Goal: Transaction & Acquisition: Subscribe to service/newsletter

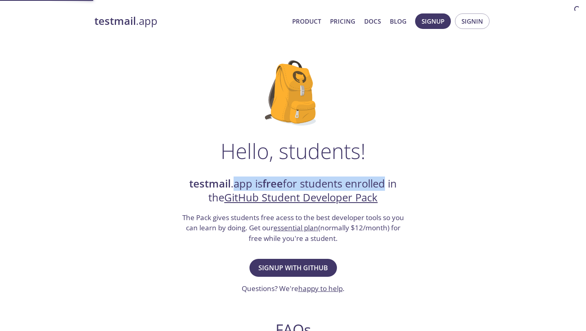
drag, startPoint x: 231, startPoint y: 183, endPoint x: 384, endPoint y: 183, distance: 153.1
click at [384, 183] on h2 "testmail .app is free for students enrolled in the GitHub Student Developer Pack" at bounding box center [293, 191] width 224 height 28
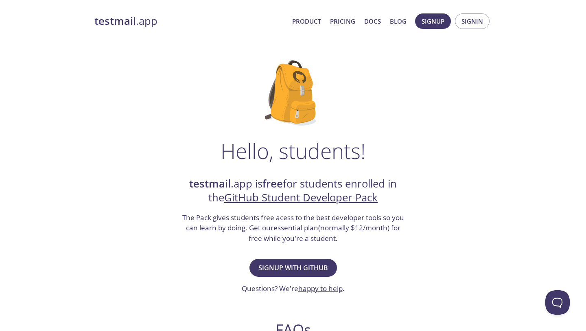
click at [211, 241] on h3 "The Pack gives students free acess to the best developer tools so you can learn…" at bounding box center [293, 227] width 224 height 31
click at [283, 261] on button "Signup with GitHub" at bounding box center [294, 268] width 88 height 18
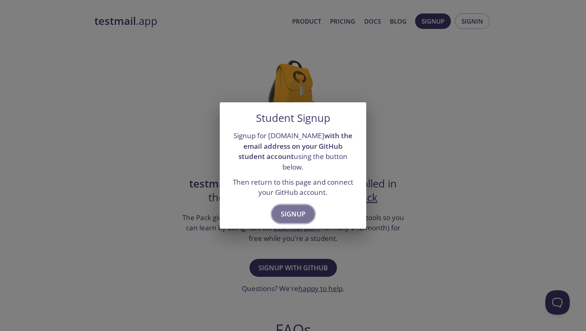
click at [292, 211] on span "Signup" at bounding box center [293, 213] width 25 height 11
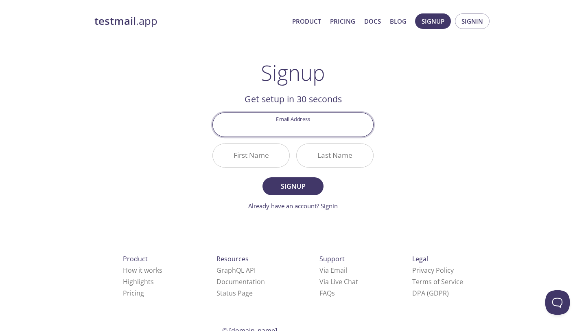
click at [304, 131] on input "Email Address" at bounding box center [293, 124] width 160 height 23
type input "[EMAIL_ADDRESS][DOMAIN_NAME]"
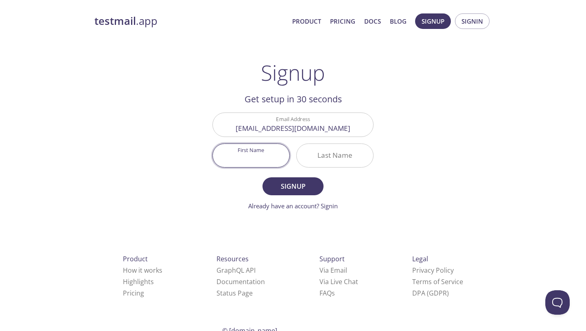
click at [275, 155] on input "First Name" at bounding box center [251, 155] width 77 height 23
type input "[DEMOGRAPHIC_DATA]"
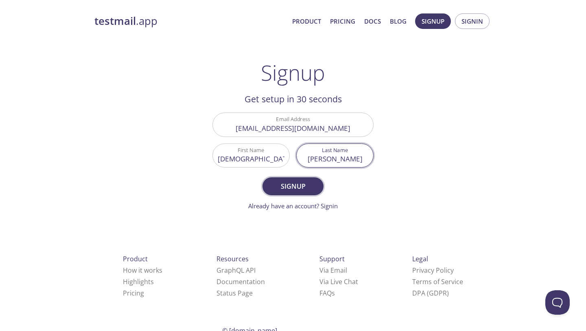
type input "[PERSON_NAME]"
click at [278, 184] on span "Signup" at bounding box center [293, 185] width 43 height 11
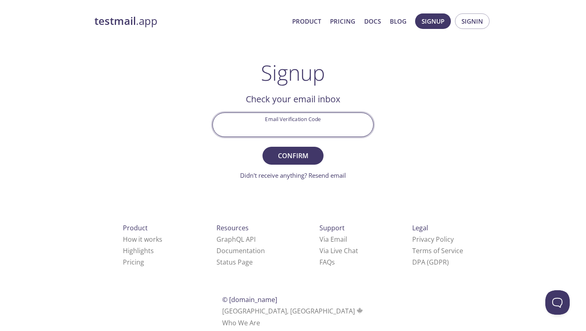
click at [289, 126] on input "Email Verification Code" at bounding box center [293, 124] width 160 height 23
paste input "1C2GR2F"
type input "1C2GR2F"
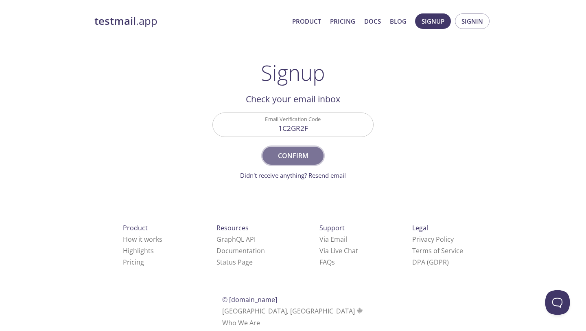
click at [301, 152] on span "Confirm" at bounding box center [293, 155] width 43 height 11
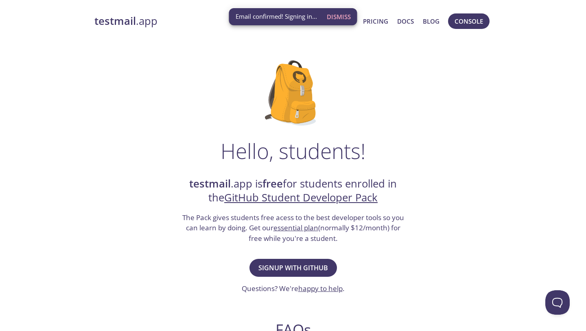
scroll to position [0, 0]
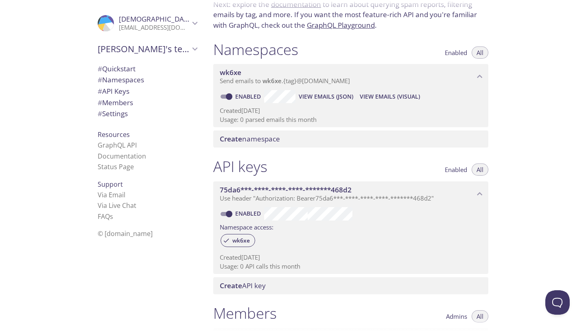
scroll to position [59, 0]
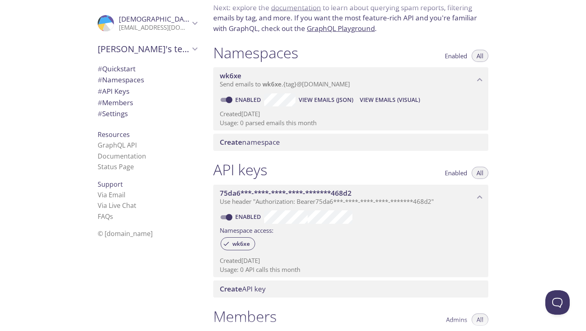
click at [228, 101] on input "Enabled" at bounding box center [229, 100] width 29 height 10
click at [227, 101] on span at bounding box center [226, 100] width 11 height 4
click at [225, 101] on input "Disabled" at bounding box center [222, 100] width 29 height 10
checkbox input "true"
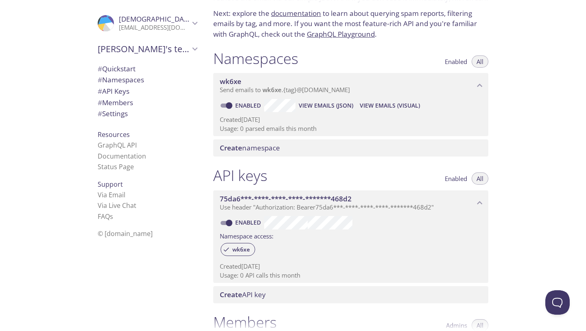
scroll to position [0, 0]
